Goal: Task Accomplishment & Management: Manage account settings

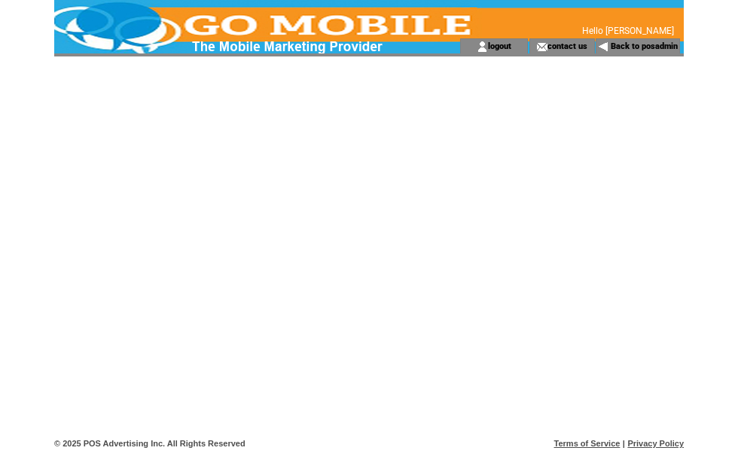
click at [651, 47] on link "Back to posadmin" at bounding box center [643, 46] width 67 height 10
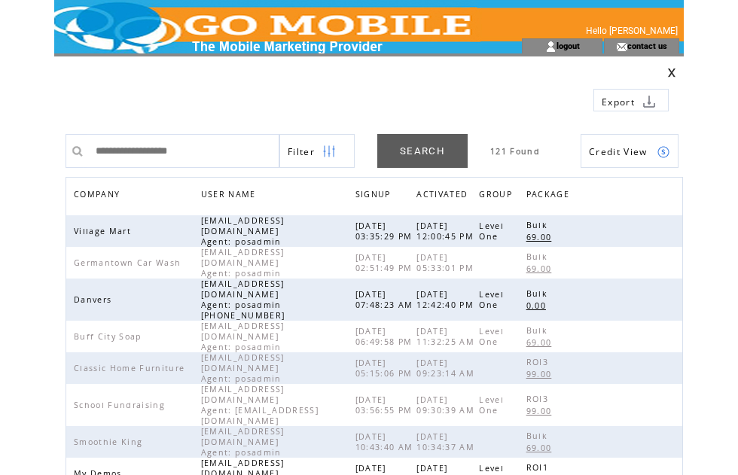
click at [109, 196] on span "COMPANY" at bounding box center [99, 196] width 50 height 22
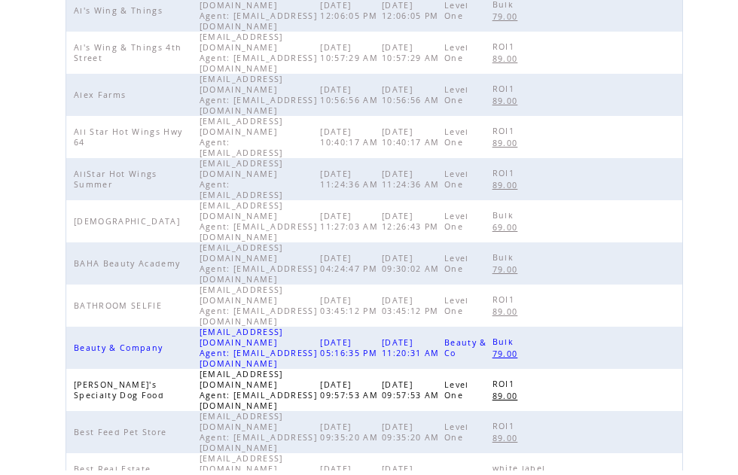
scroll to position [470, 0]
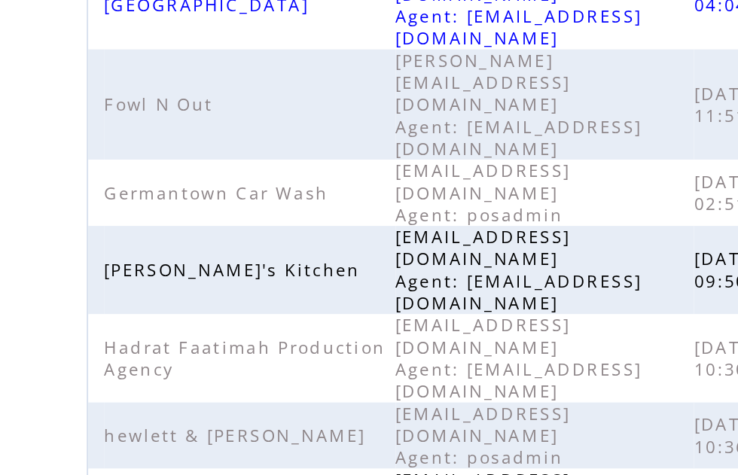
scroll to position [379, 0]
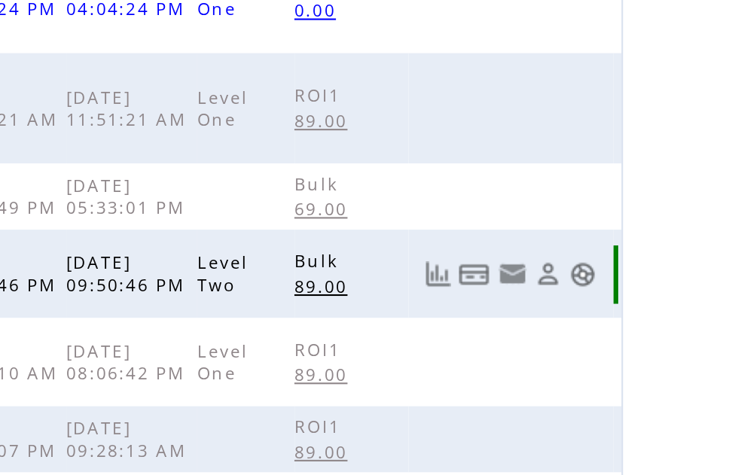
click at [657, 125] on link at bounding box center [663, 131] width 13 height 13
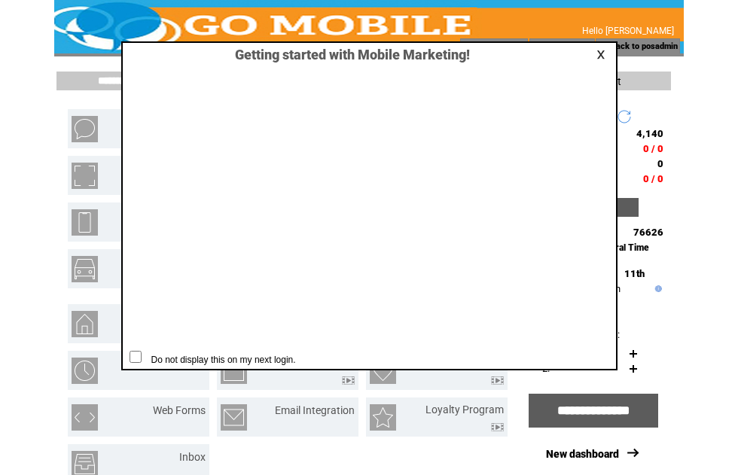
scroll to position [1, 0]
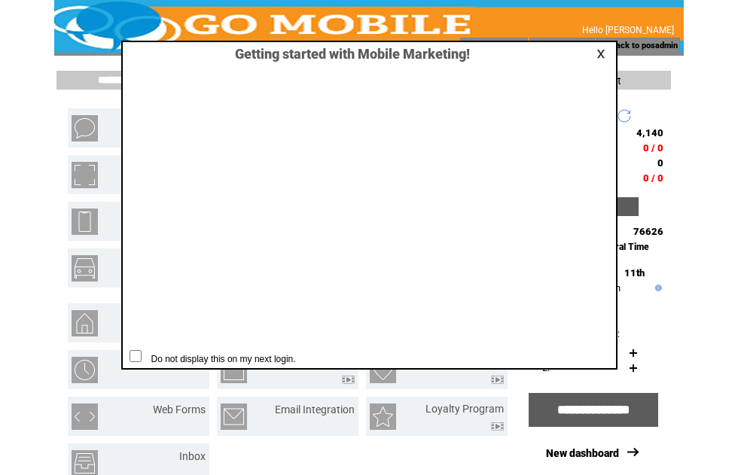
click at [601, 58] on link at bounding box center [603, 54] width 14 height 10
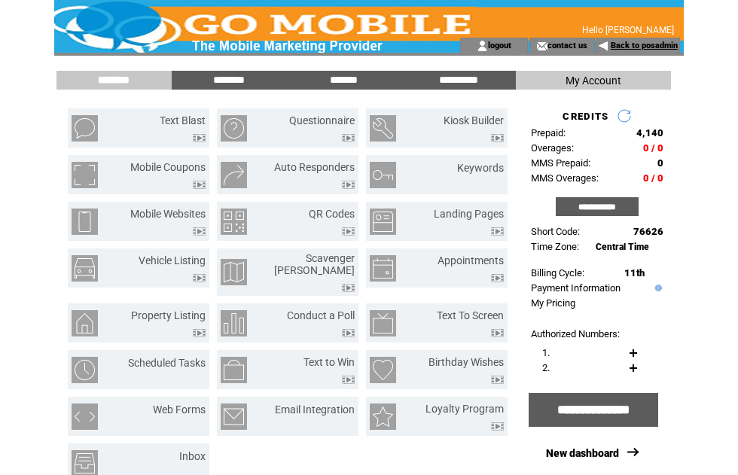
click at [646, 47] on link "Back to posadmin" at bounding box center [643, 46] width 67 height 10
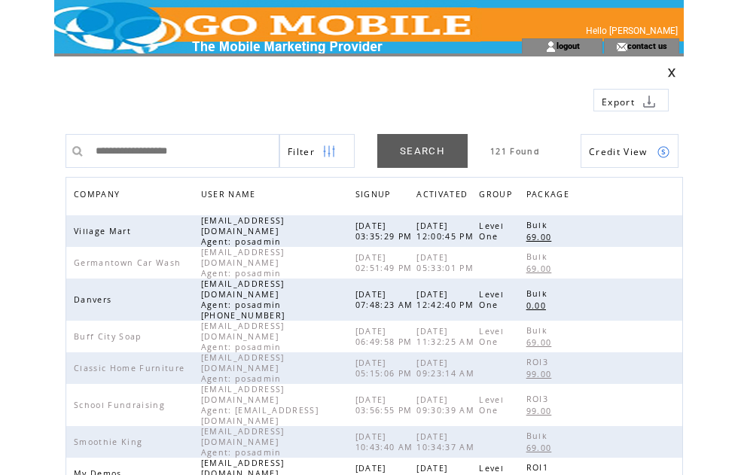
click at [105, 196] on span "COMPANY" at bounding box center [99, 196] width 50 height 22
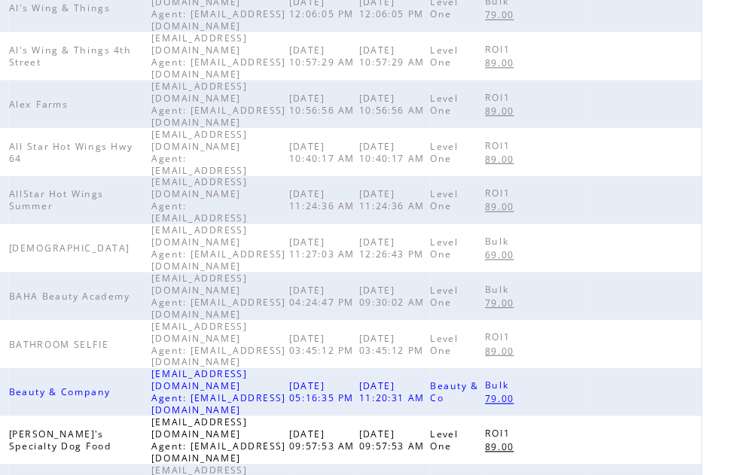
scroll to position [468, 0]
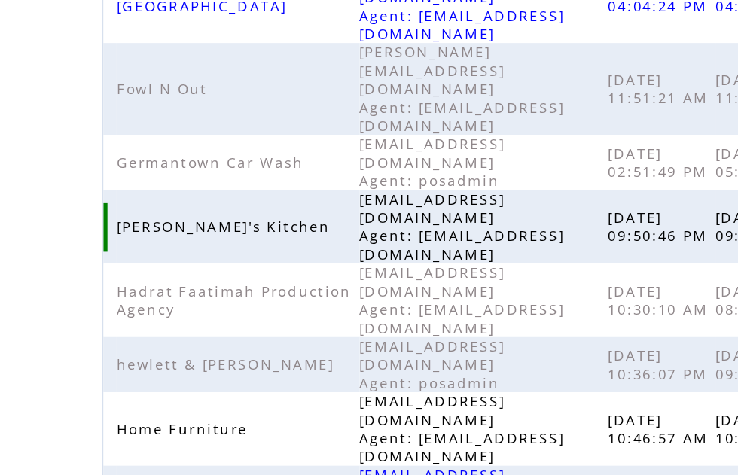
scroll to position [380, 0]
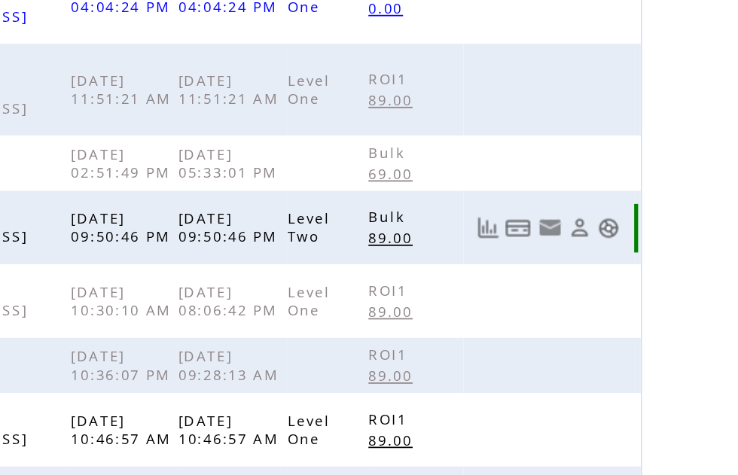
click at [640, 124] on link at bounding box center [646, 130] width 13 height 13
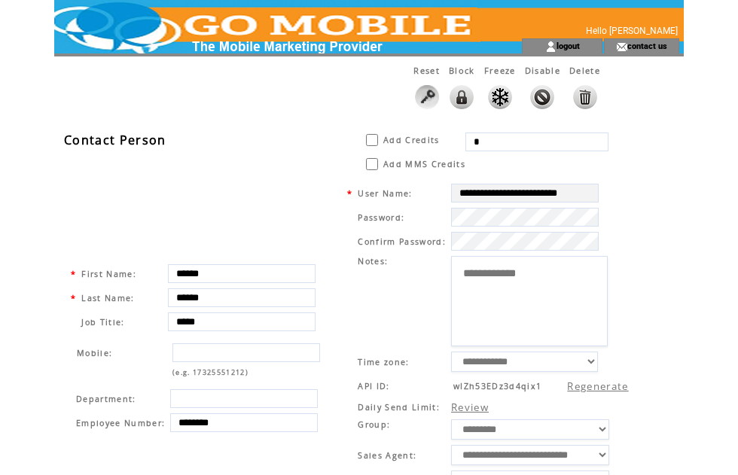
click at [506, 144] on input "*" at bounding box center [536, 141] width 143 height 19
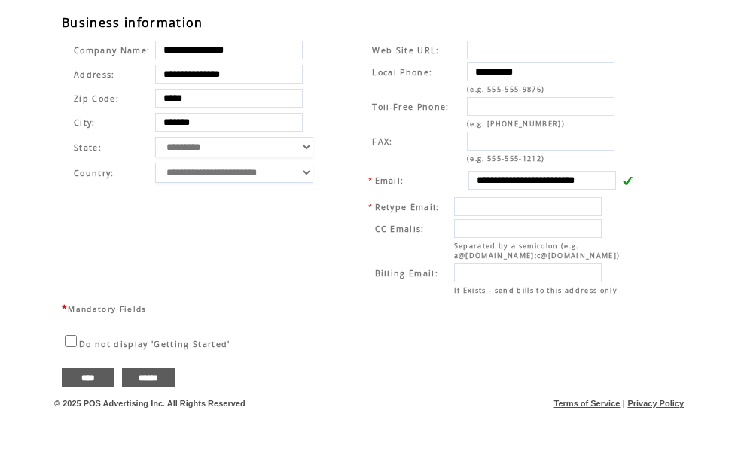
scroll to position [507, 0]
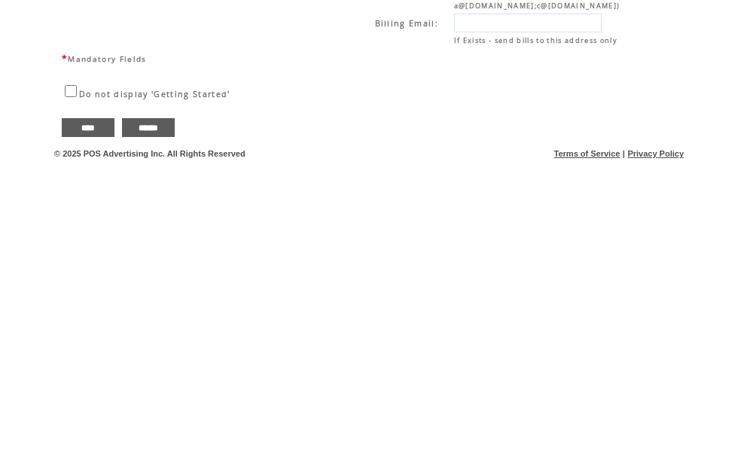
type input "*****"
click at [95, 427] on input "****" at bounding box center [88, 436] width 53 height 19
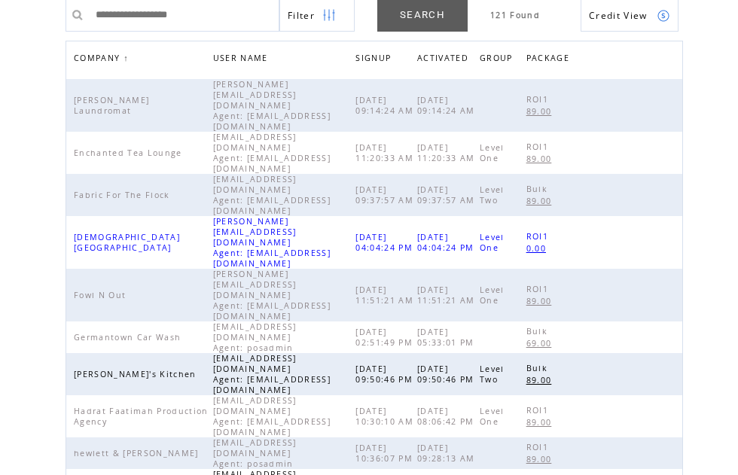
scroll to position [137, 0]
click at [673, 367] on div at bounding box center [629, 374] width 98 height 14
click at [664, 367] on link at bounding box center [663, 373] width 13 height 13
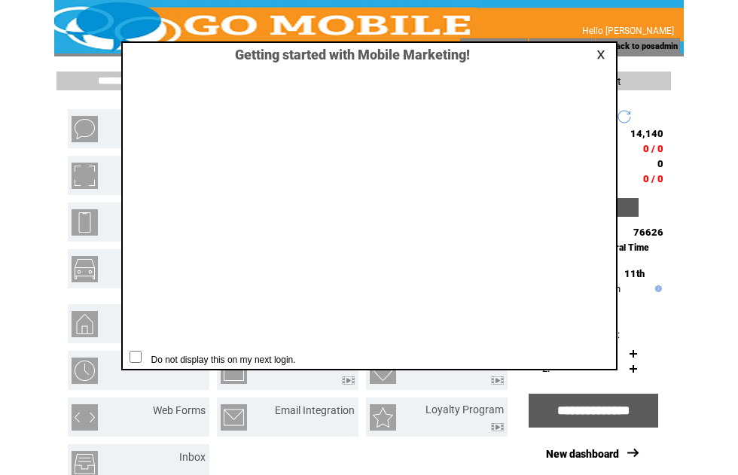
click at [596, 59] on link at bounding box center [603, 55] width 14 height 10
click at [600, 52] on link at bounding box center [603, 55] width 14 height 10
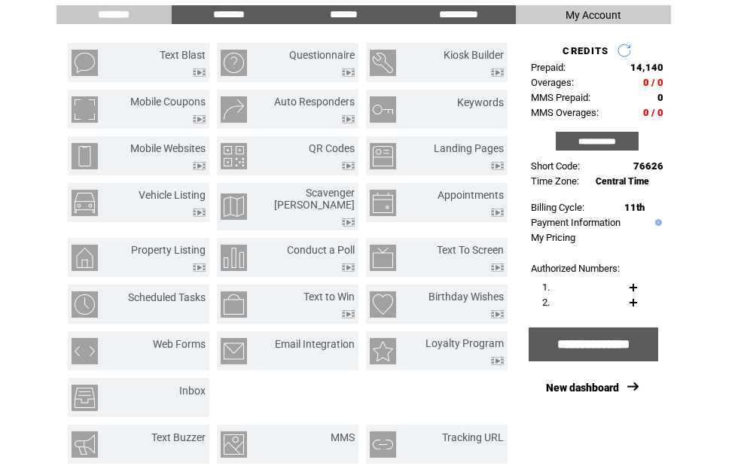
scroll to position [66, 0]
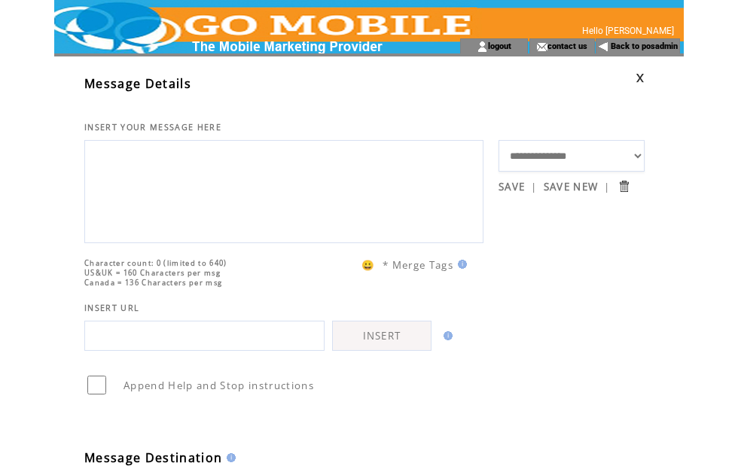
click at [646, 49] on link "Back to posadmin" at bounding box center [643, 46] width 67 height 10
